Goal: Book appointment/travel/reservation

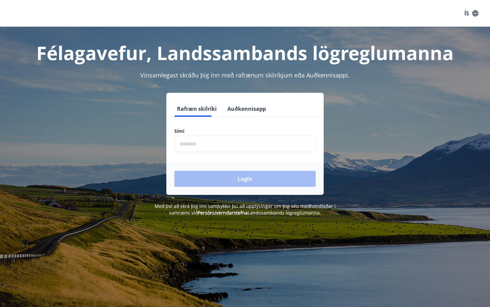
click at [216, 142] on input "phone" at bounding box center [244, 144] width 141 height 16
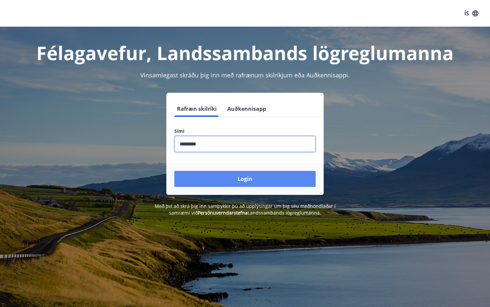
type input "********"
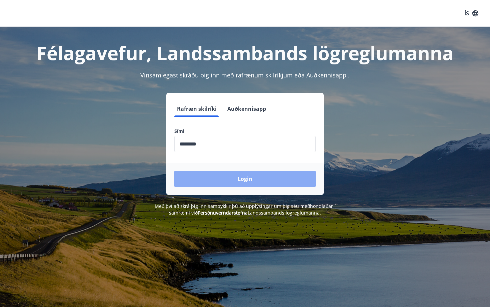
click at [235, 177] on button "Login" at bounding box center [244, 179] width 141 height 16
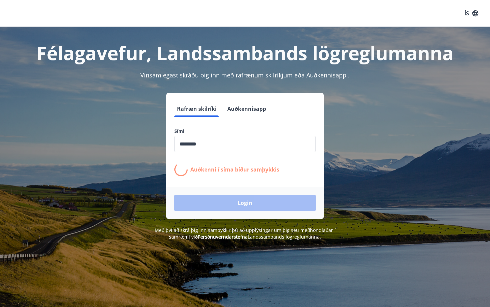
click at [234, 177] on form "Rafræn skilríki Auðkennisapp Sími ​ Auðkenni í síma bíður samþykkis Login" at bounding box center [244, 160] width 157 height 118
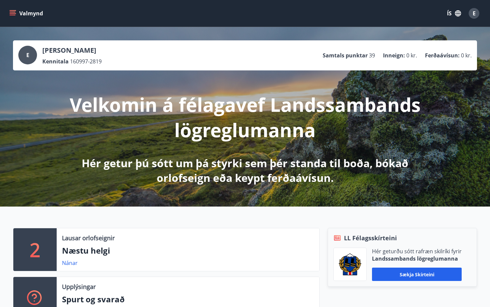
click at [13, 14] on icon "menu" at bounding box center [12, 13] width 7 height 7
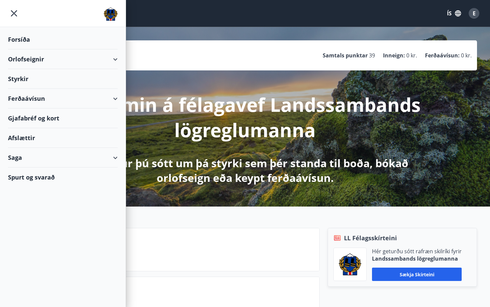
click at [117, 58] on div "Orlofseignir" at bounding box center [63, 59] width 110 height 20
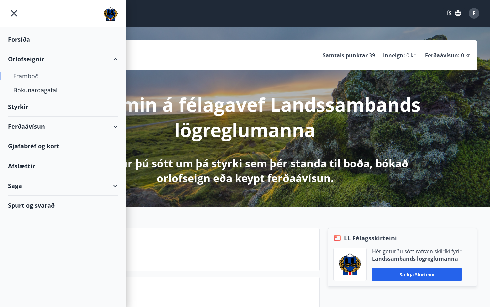
click at [31, 78] on div "Framboð" at bounding box center [62, 76] width 99 height 14
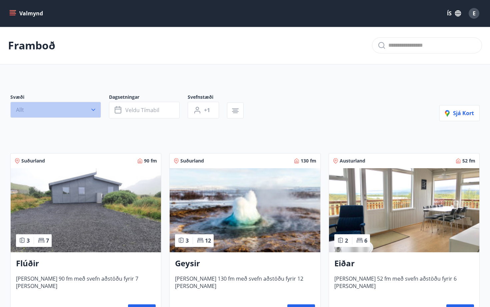
click at [83, 108] on button "Allt" at bounding box center [55, 110] width 91 height 16
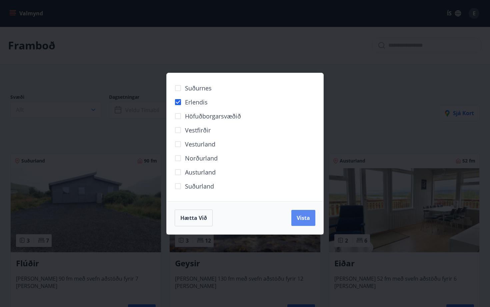
click at [307, 219] on span "Vista" at bounding box center [303, 217] width 13 height 7
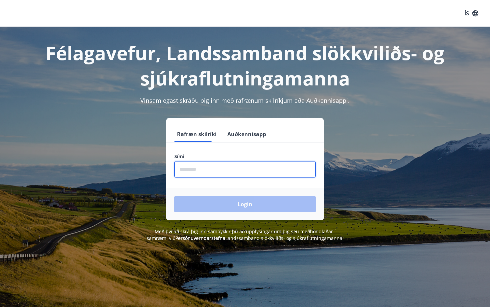
click at [244, 168] on input "phone" at bounding box center [244, 169] width 141 height 16
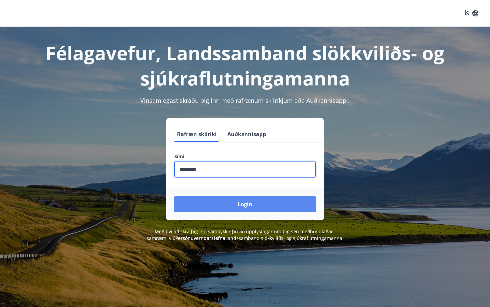
type input "********"
click at [245, 204] on button "Login" at bounding box center [244, 204] width 141 height 16
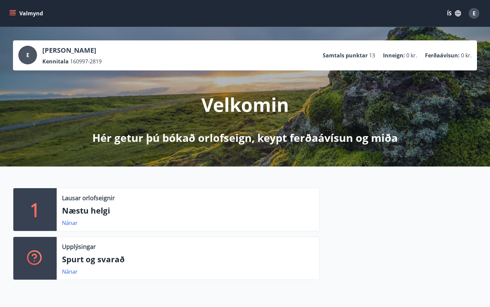
click at [15, 9] on button "Valmynd" at bounding box center [27, 13] width 38 height 12
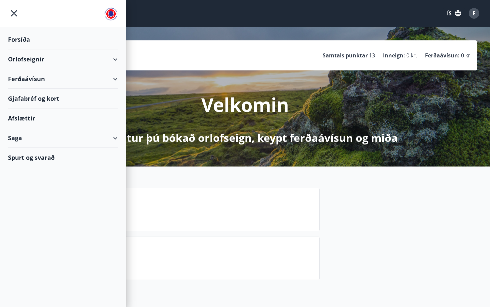
click at [111, 55] on div "Orlofseignir" at bounding box center [63, 59] width 110 height 20
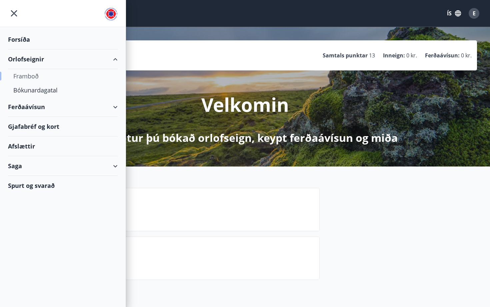
click at [31, 76] on div "Framboð" at bounding box center [62, 76] width 99 height 14
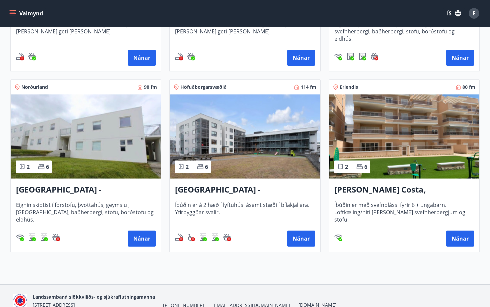
scroll to position [288, 0]
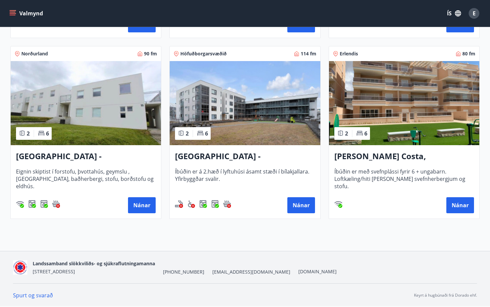
click at [409, 158] on h3 "Spánn - Orihuela Costa, Alicante" at bounding box center [404, 156] width 140 height 12
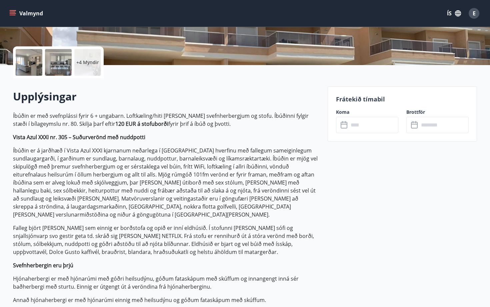
scroll to position [117, 0]
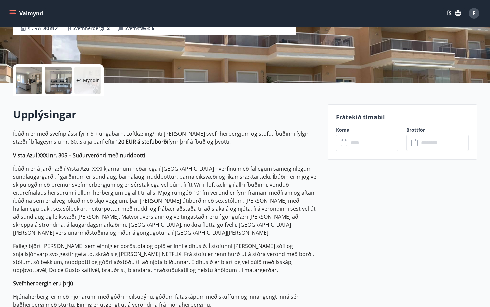
click at [371, 142] on input "text" at bounding box center [374, 143] width 50 height 16
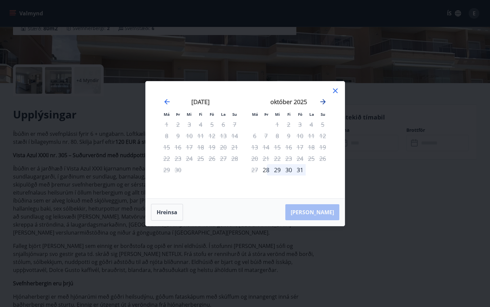
click at [323, 102] on icon "Move forward to switch to the next month." at bounding box center [323, 102] width 8 height 8
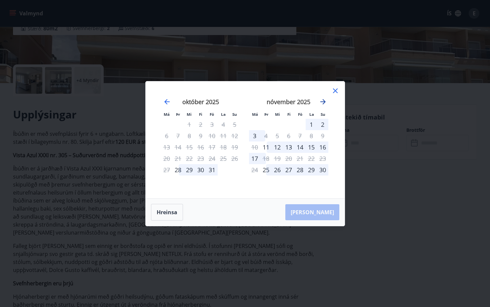
click at [323, 102] on icon "Move forward to switch to the next month." at bounding box center [323, 102] width 8 height 8
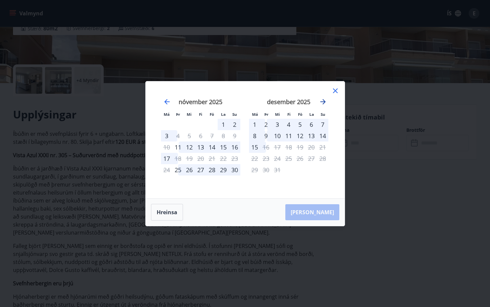
click at [323, 102] on icon "Move forward to switch to the next month." at bounding box center [323, 102] width 8 height 8
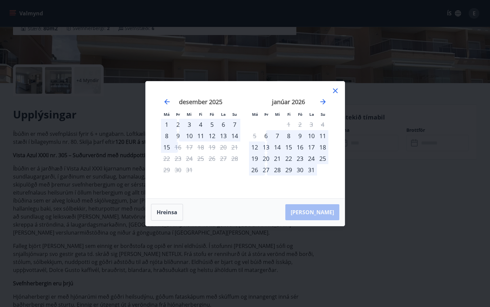
click at [337, 91] on icon at bounding box center [335, 90] width 5 height 5
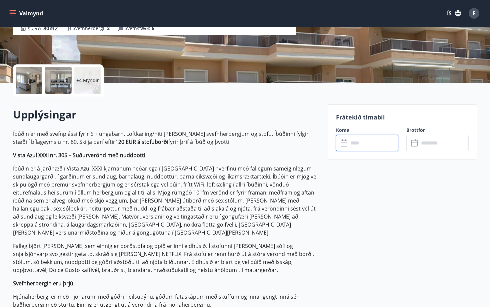
click at [363, 148] on input "text" at bounding box center [374, 143] width 50 height 16
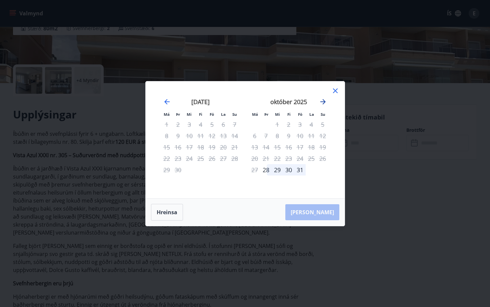
click at [322, 102] on icon "Move forward to switch to the next month." at bounding box center [323, 102] width 8 height 8
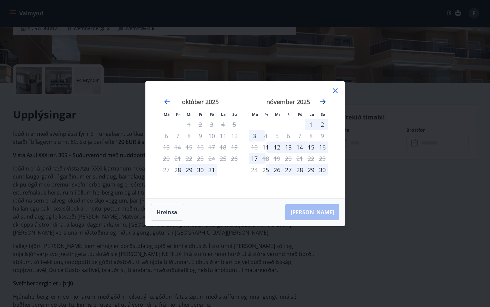
click at [322, 102] on icon "Move forward to switch to the next month." at bounding box center [323, 102] width 8 height 8
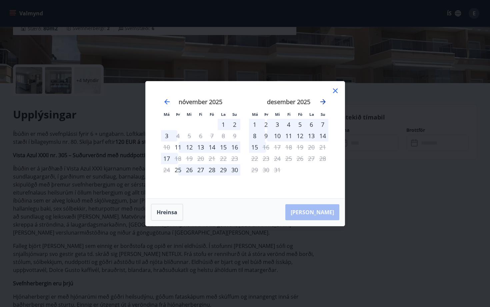
click at [322, 102] on icon "Move forward to switch to the next month." at bounding box center [323, 102] width 8 height 8
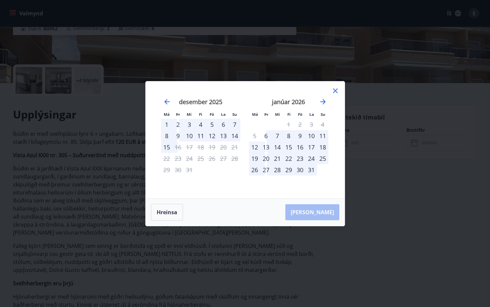
click at [276, 135] on div "7" at bounding box center [277, 135] width 11 height 11
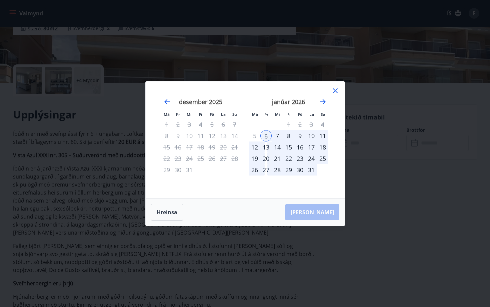
click at [267, 156] on div "20" at bounding box center [265, 158] width 11 height 11
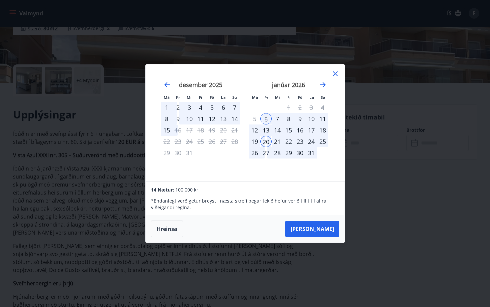
click at [337, 72] on icon at bounding box center [335, 73] width 5 height 5
